Goal: Information Seeking & Learning: Learn about a topic

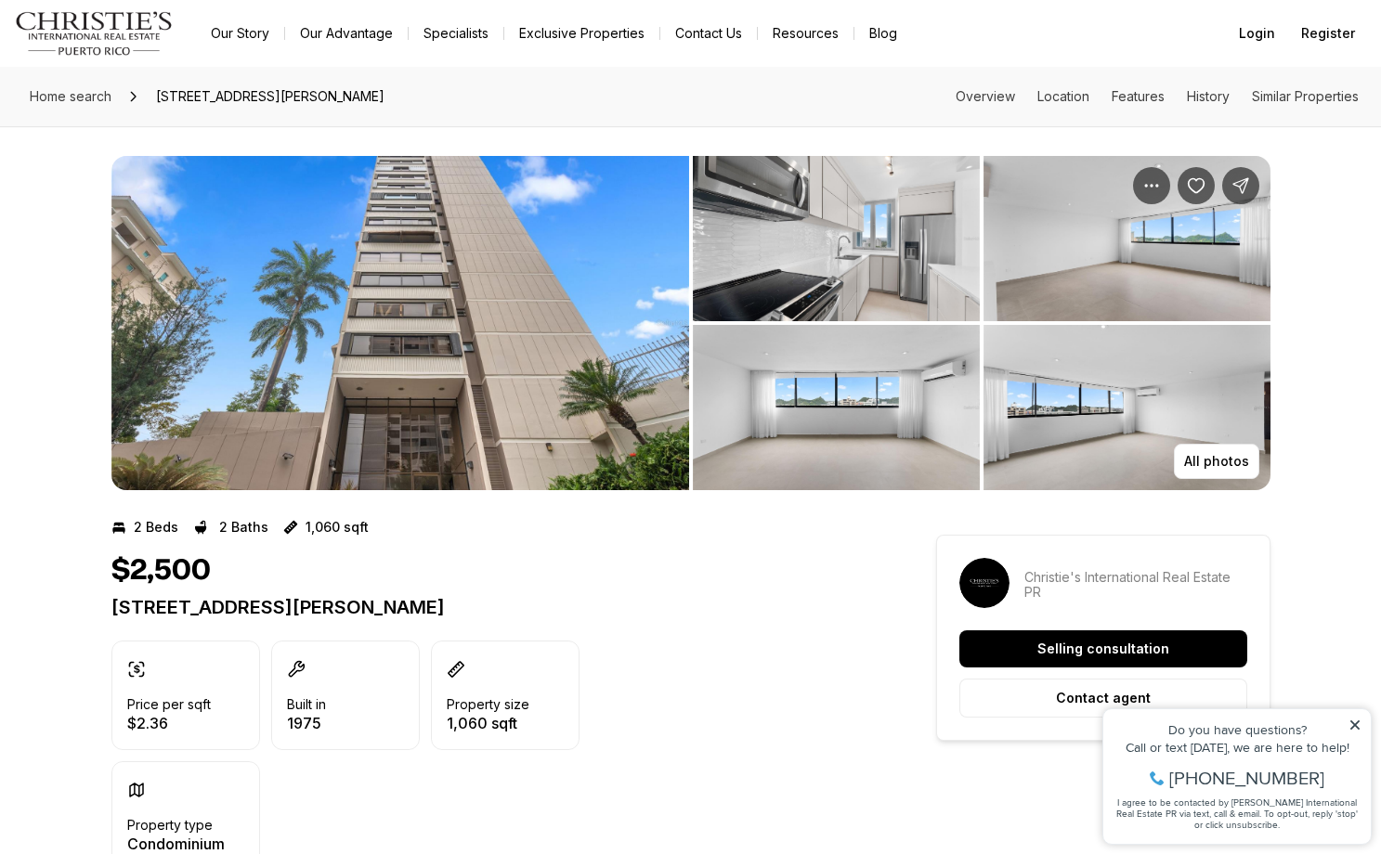
click at [295, 739] on div "Built in 1975" at bounding box center [345, 696] width 149 height 110
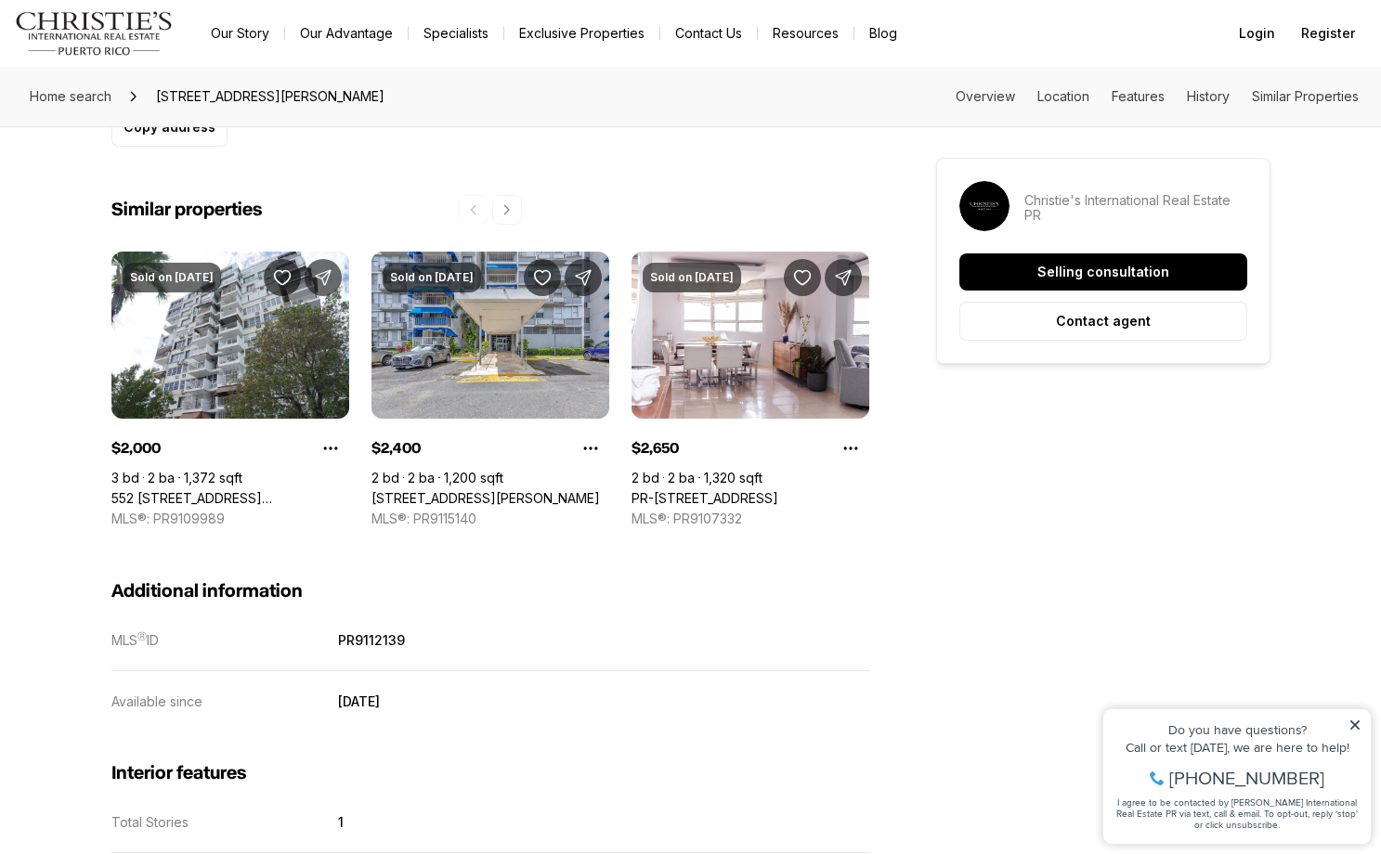
scroll to position [1453, 0]
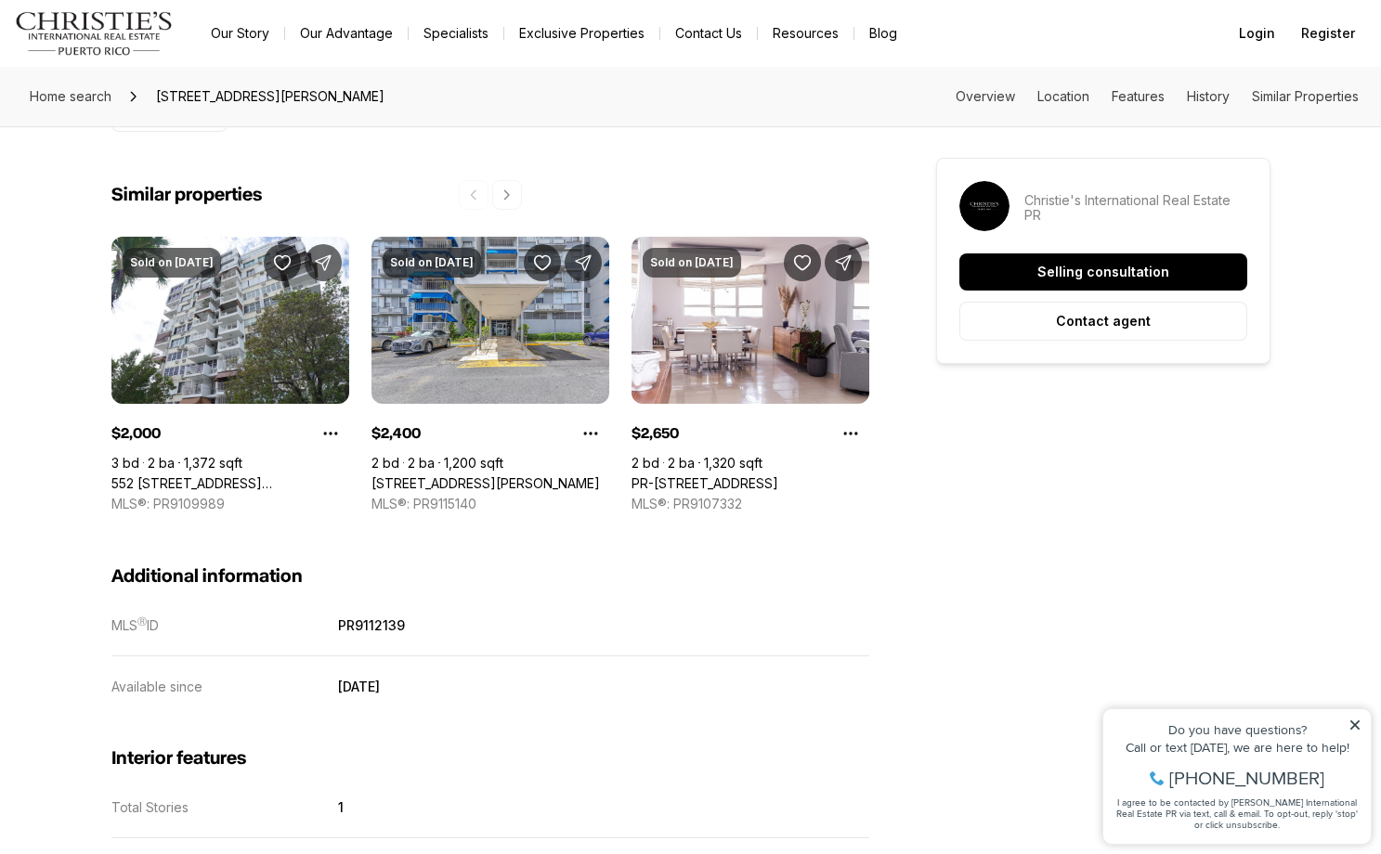
click at [548, 693] on dd "March 3, 2025" at bounding box center [603, 687] width 530 height 17
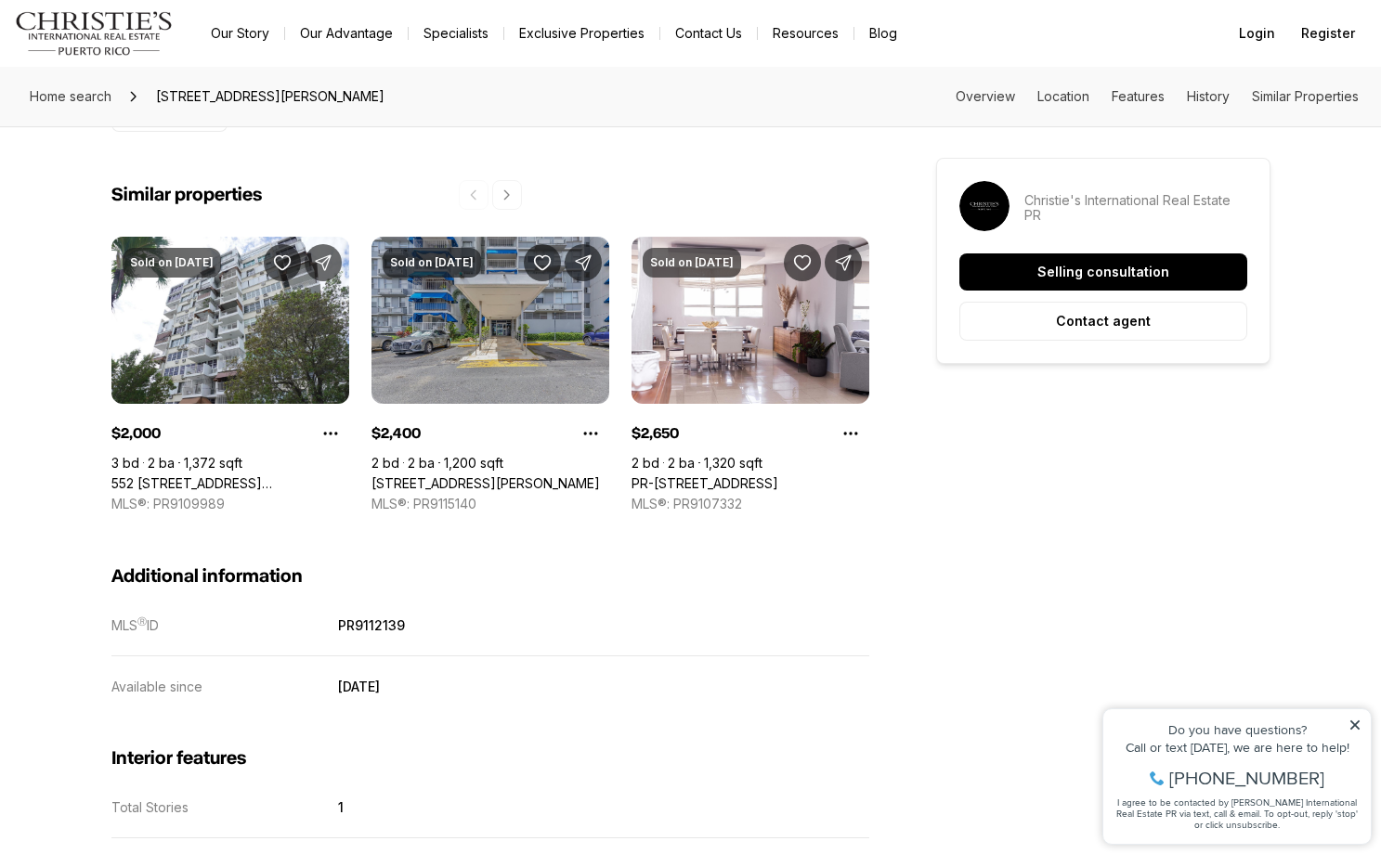
click at [473, 475] on link "[STREET_ADDRESS][PERSON_NAME]" at bounding box center [485, 483] width 228 height 17
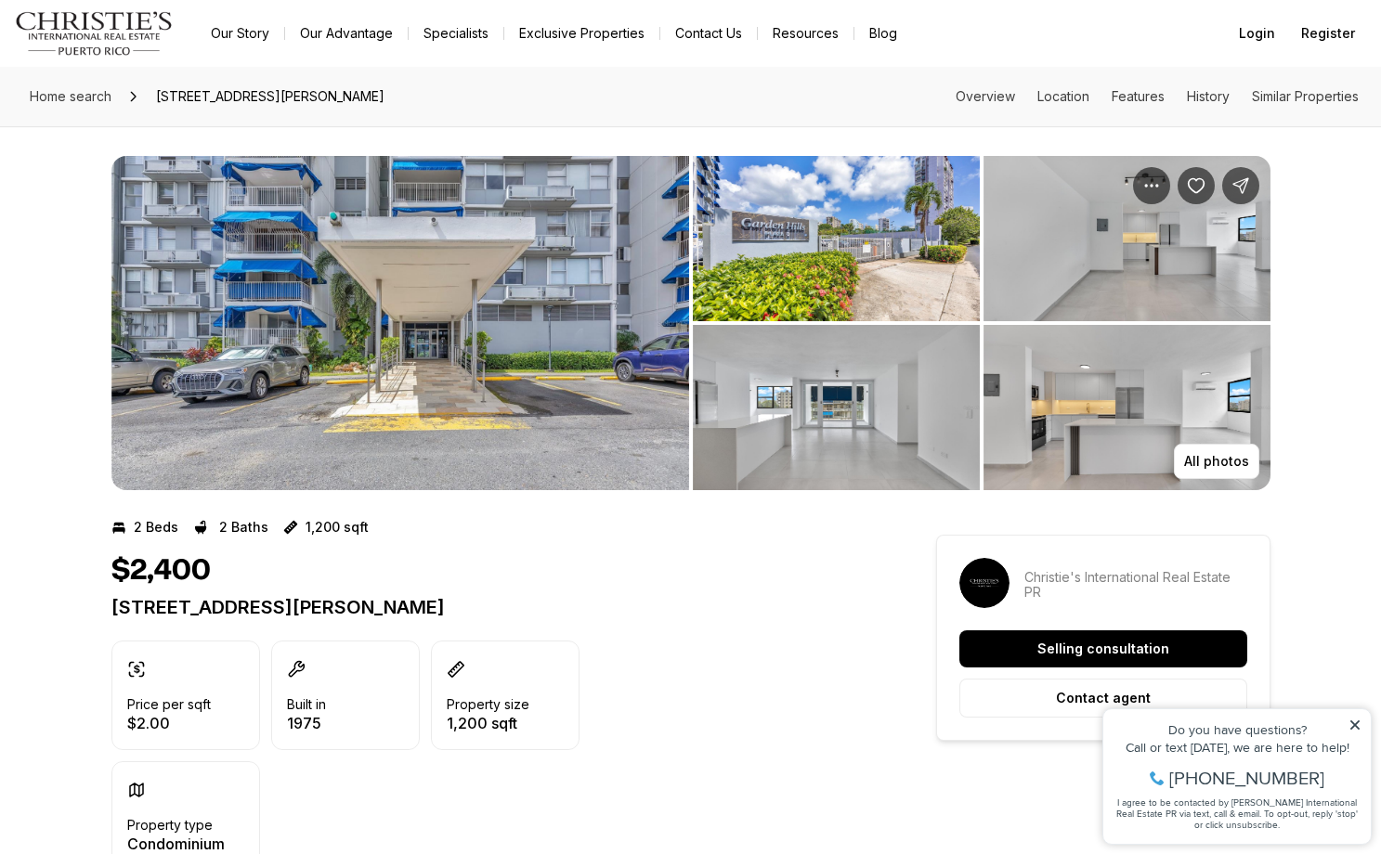
click at [441, 383] on img "View image gallery" at bounding box center [400, 323] width 578 height 334
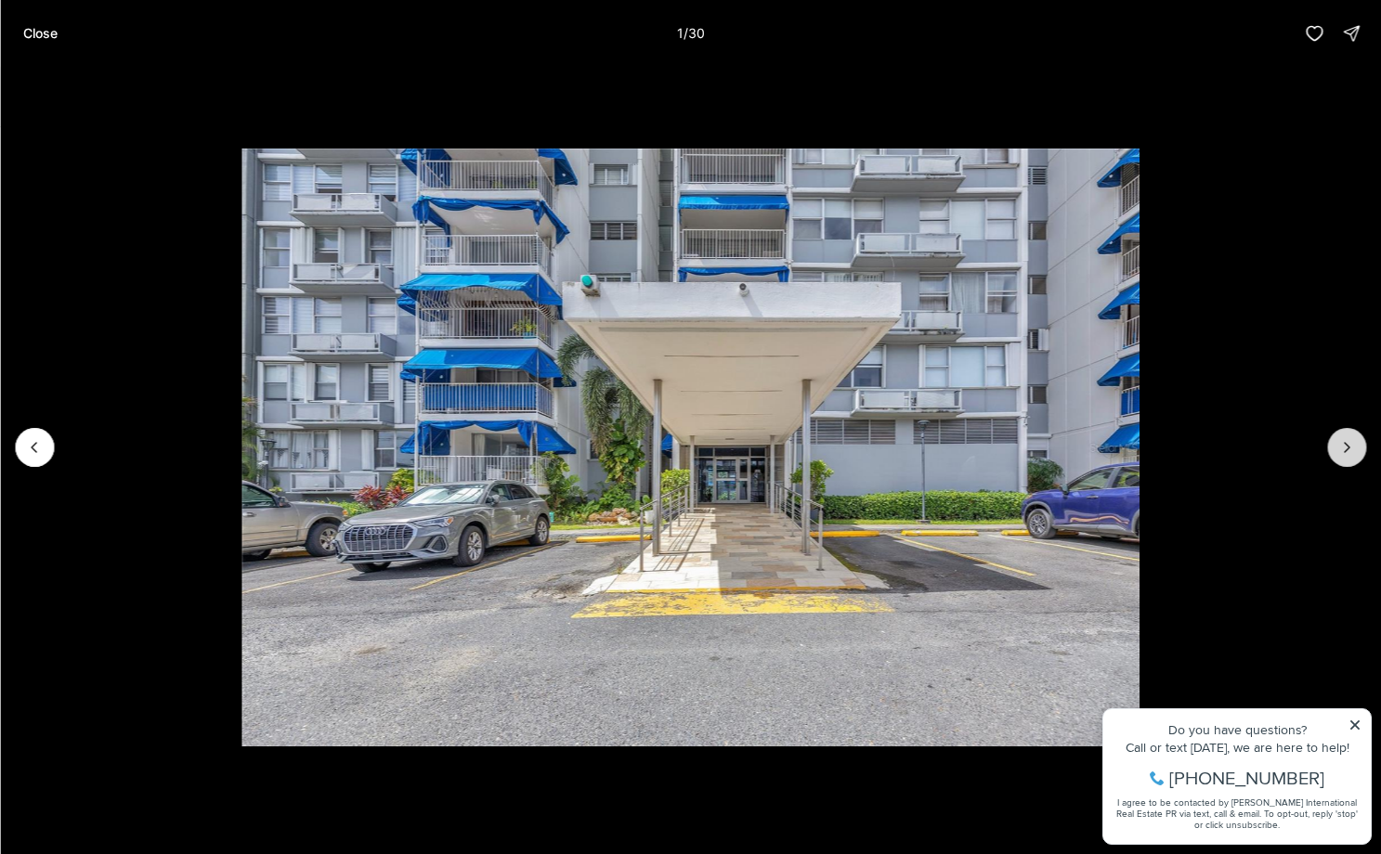
click at [1346, 441] on icon "Next slide" at bounding box center [1346, 447] width 19 height 19
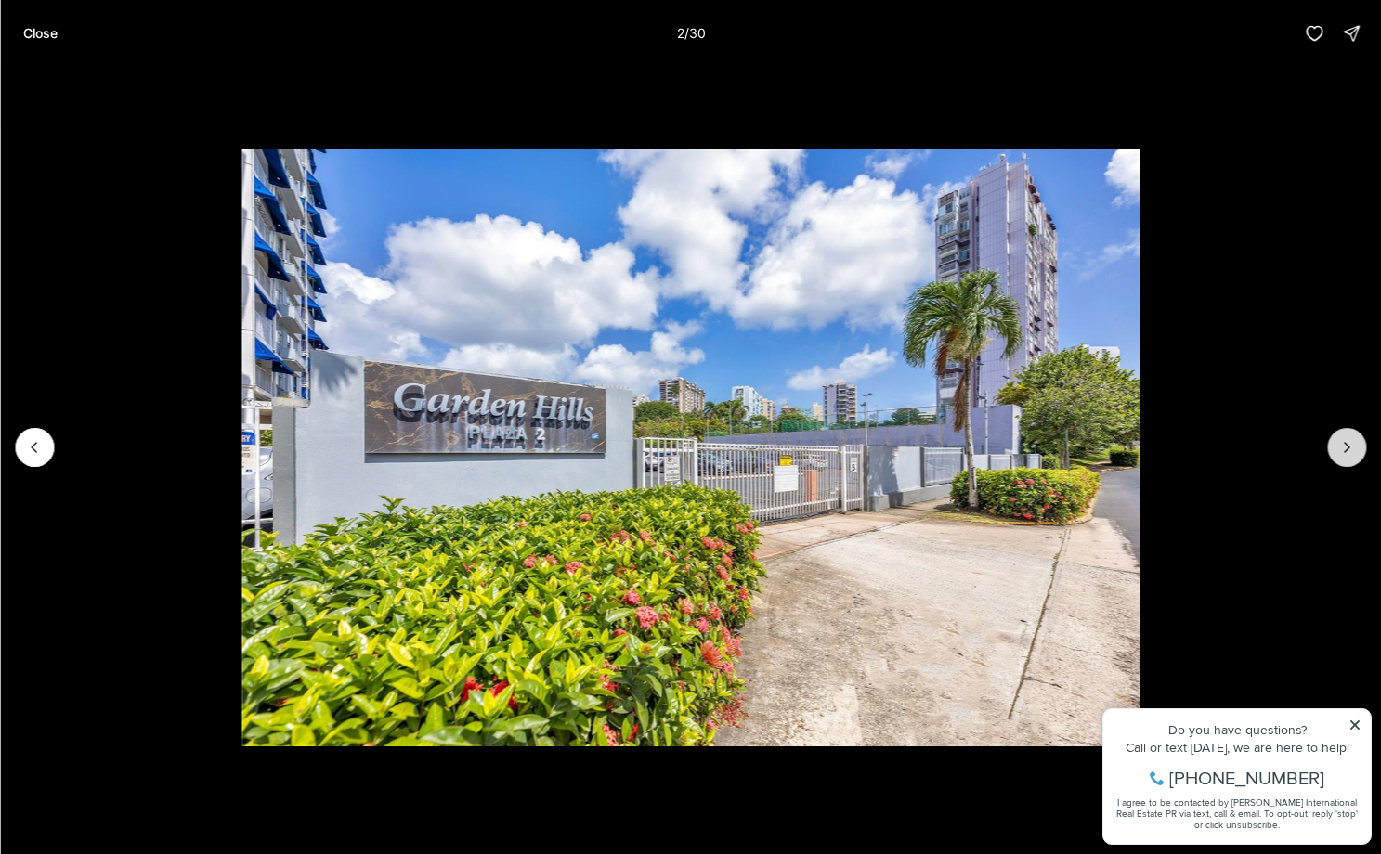
click at [1346, 440] on icon "Next slide" at bounding box center [1346, 447] width 19 height 19
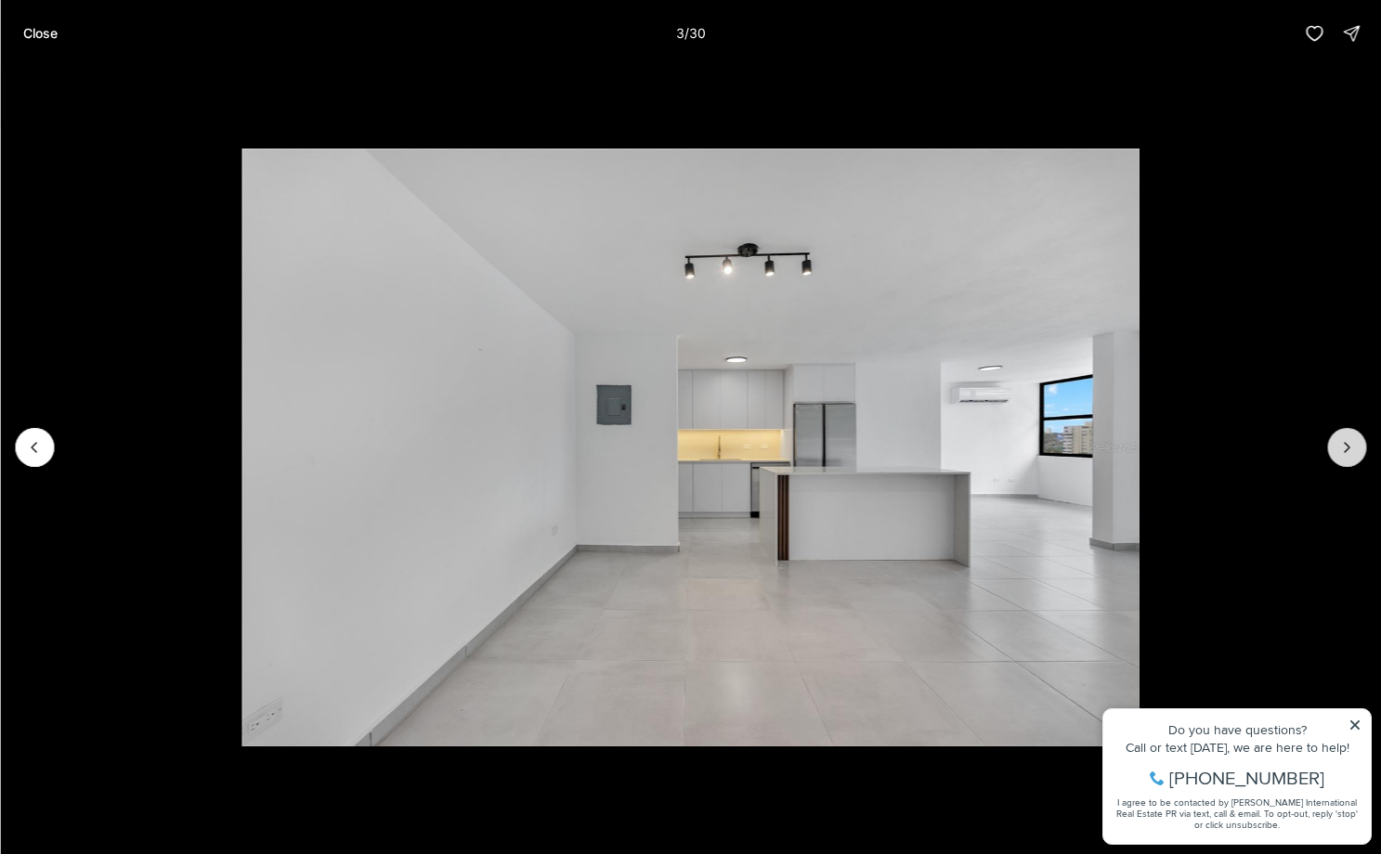
click at [1346, 440] on icon "Next slide" at bounding box center [1346, 447] width 19 height 19
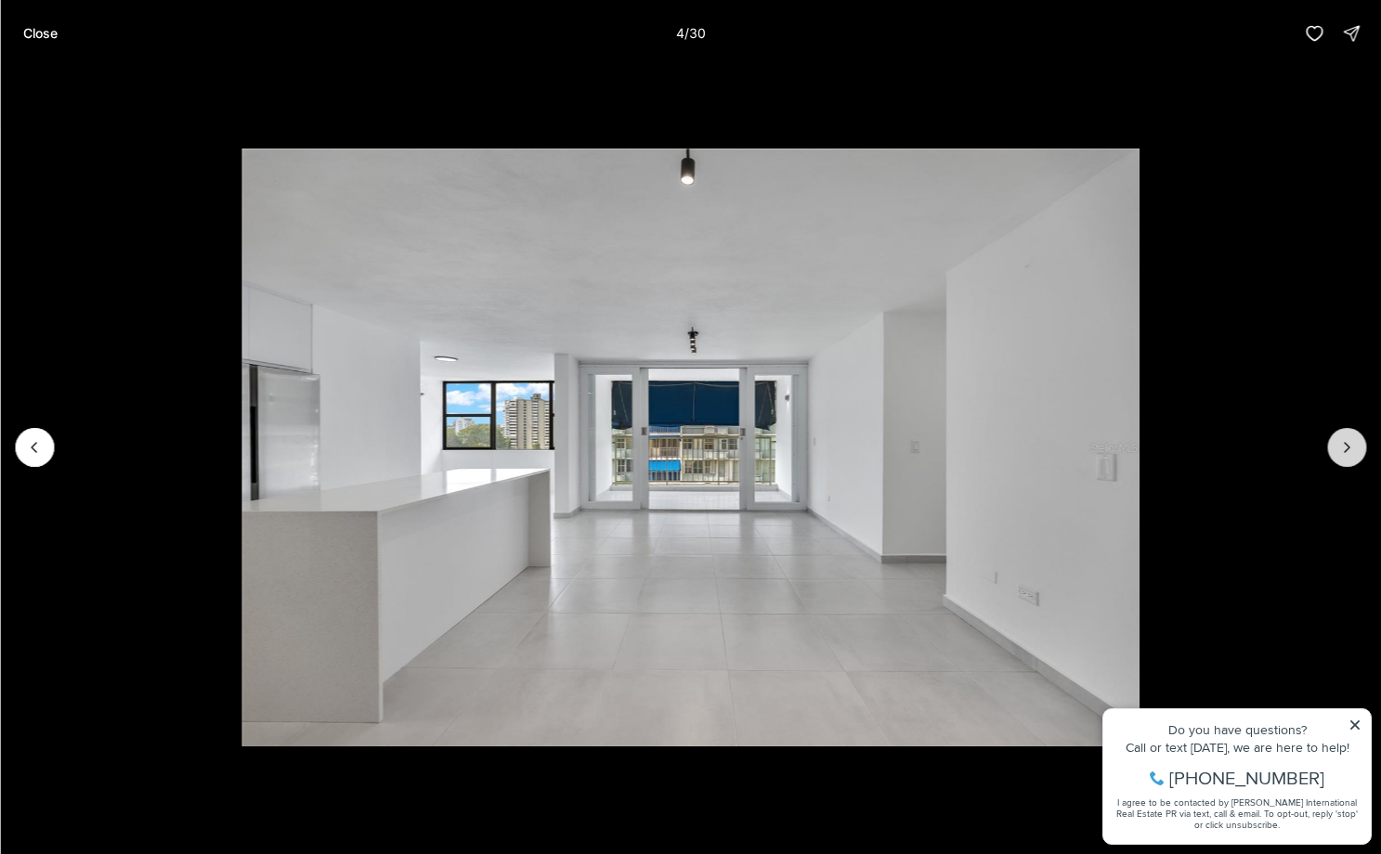
click at [1346, 440] on icon "Next slide" at bounding box center [1346, 447] width 19 height 19
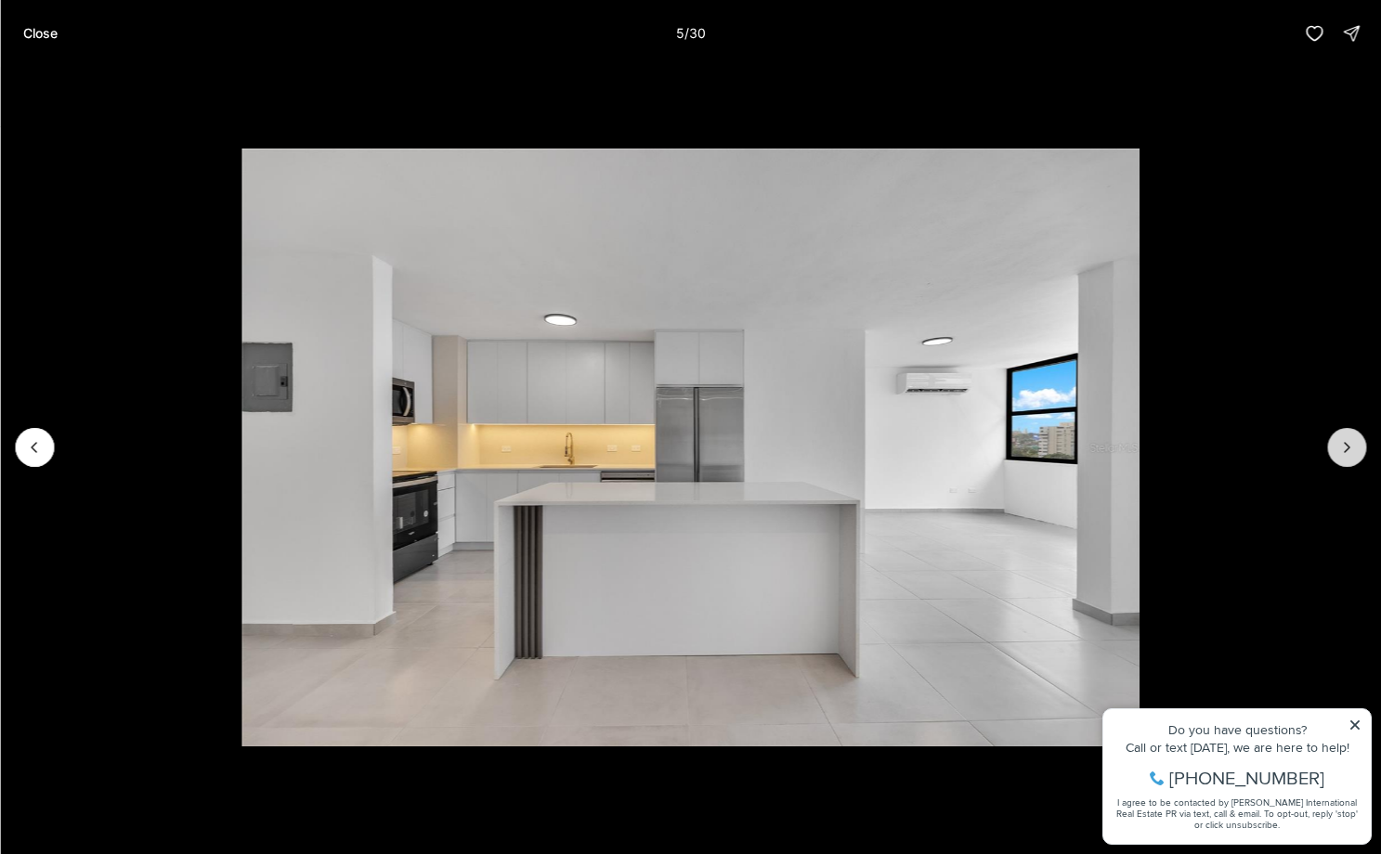
click at [1346, 440] on icon "Next slide" at bounding box center [1346, 447] width 19 height 19
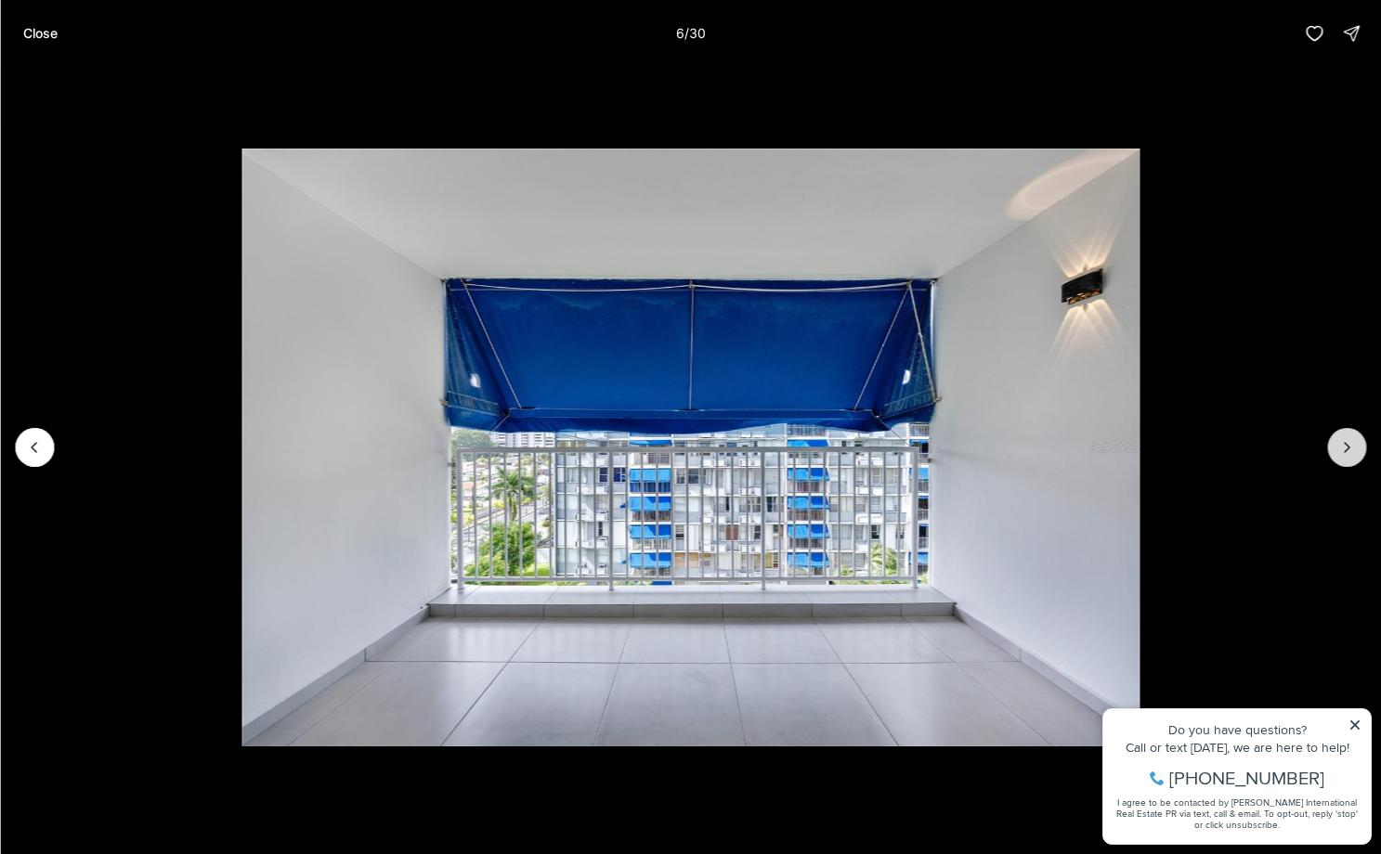
click at [1346, 440] on icon "Next slide" at bounding box center [1346, 447] width 19 height 19
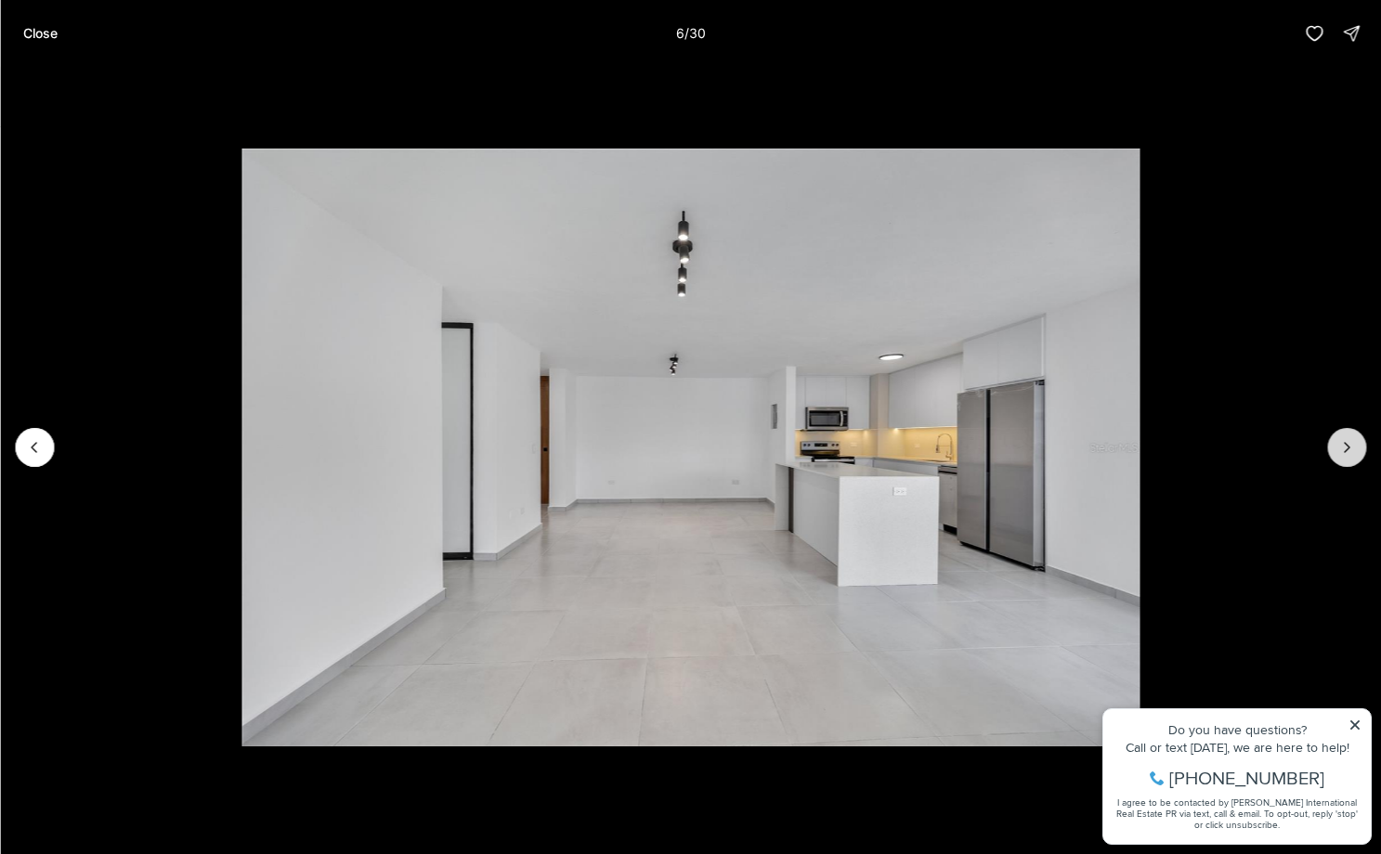
click at [1346, 440] on icon "Next slide" at bounding box center [1346, 447] width 19 height 19
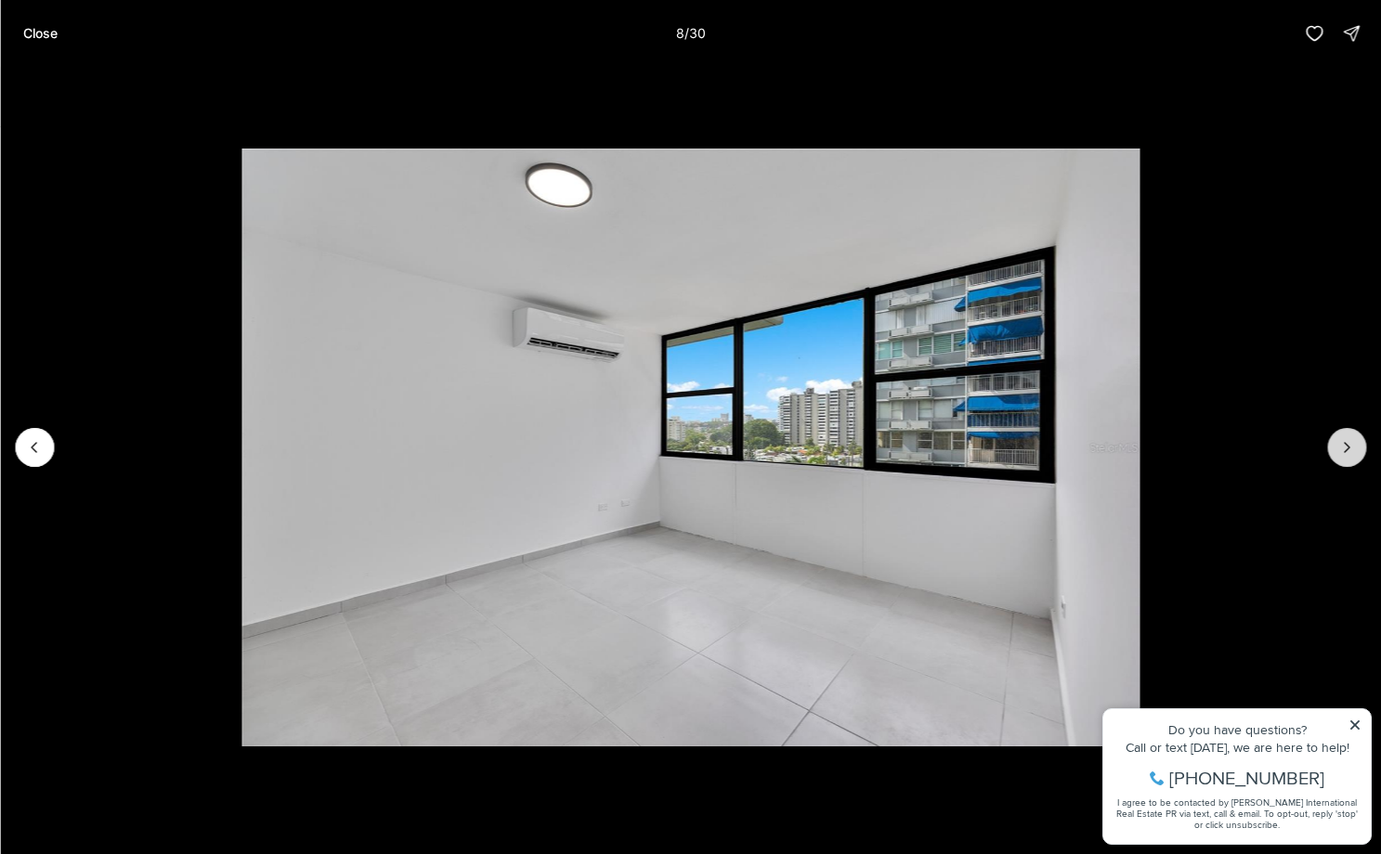
click at [1346, 440] on icon "Next slide" at bounding box center [1346, 447] width 19 height 19
